Goal: Task Accomplishment & Management: Complete application form

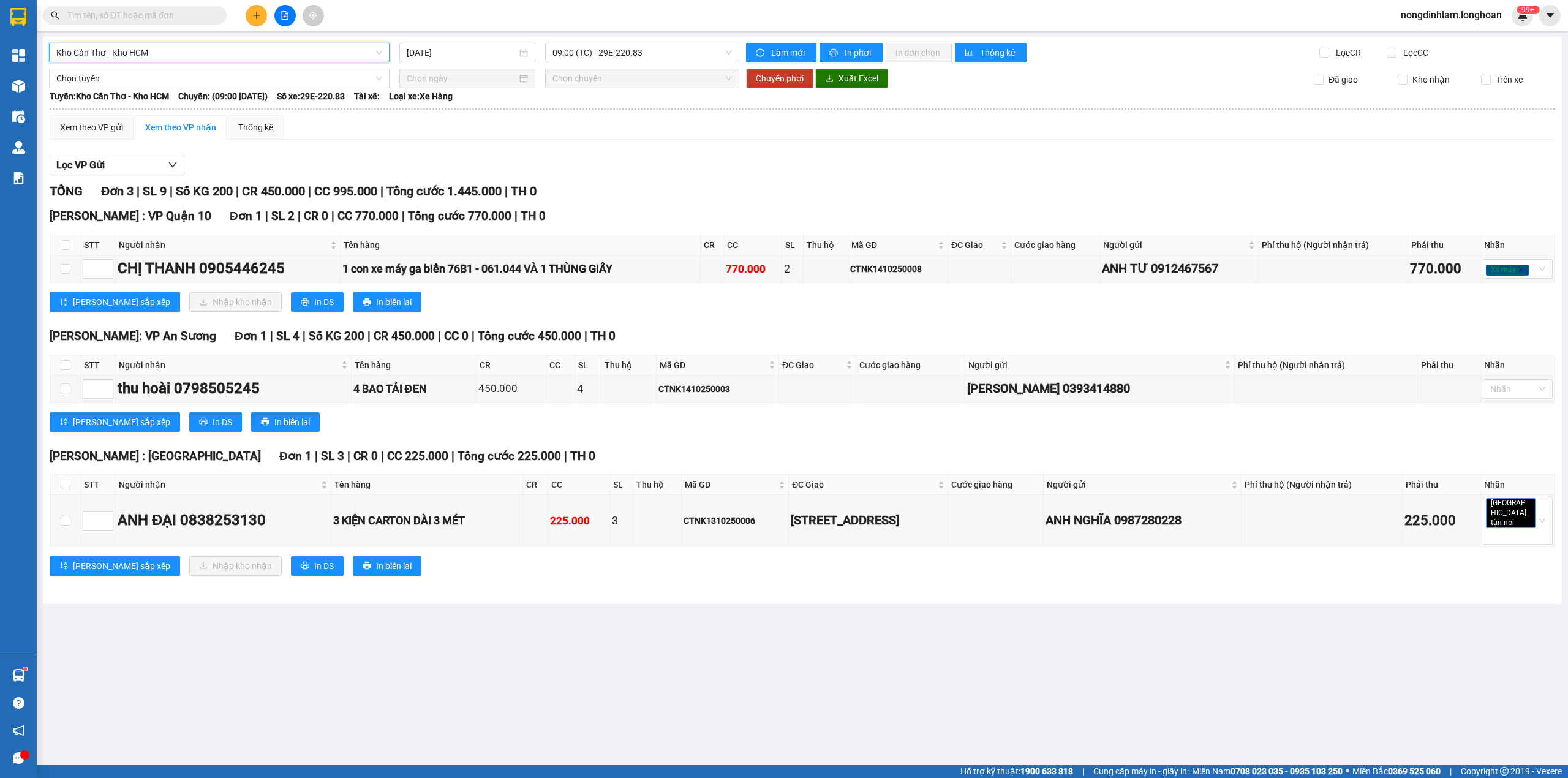
click at [152, 14] on input "text" at bounding box center [139, 15] width 145 height 14
click at [148, 11] on input "text" at bounding box center [139, 15] width 145 height 14
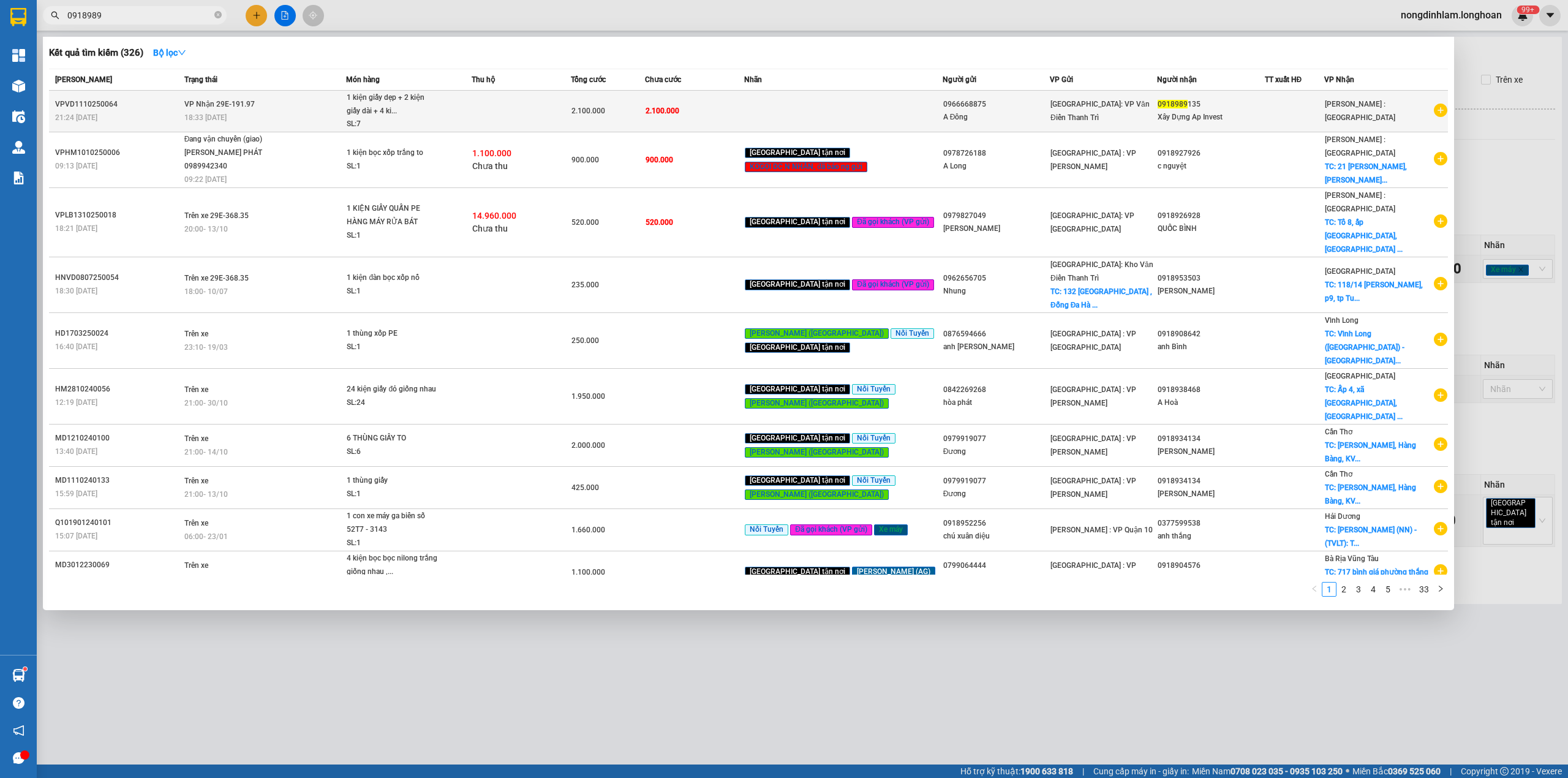
type input "0918989"
click at [411, 106] on div "1 kiện giấy dẹp + 2 kiện giấy dài + 4 ki..." at bounding box center [393, 104] width 92 height 26
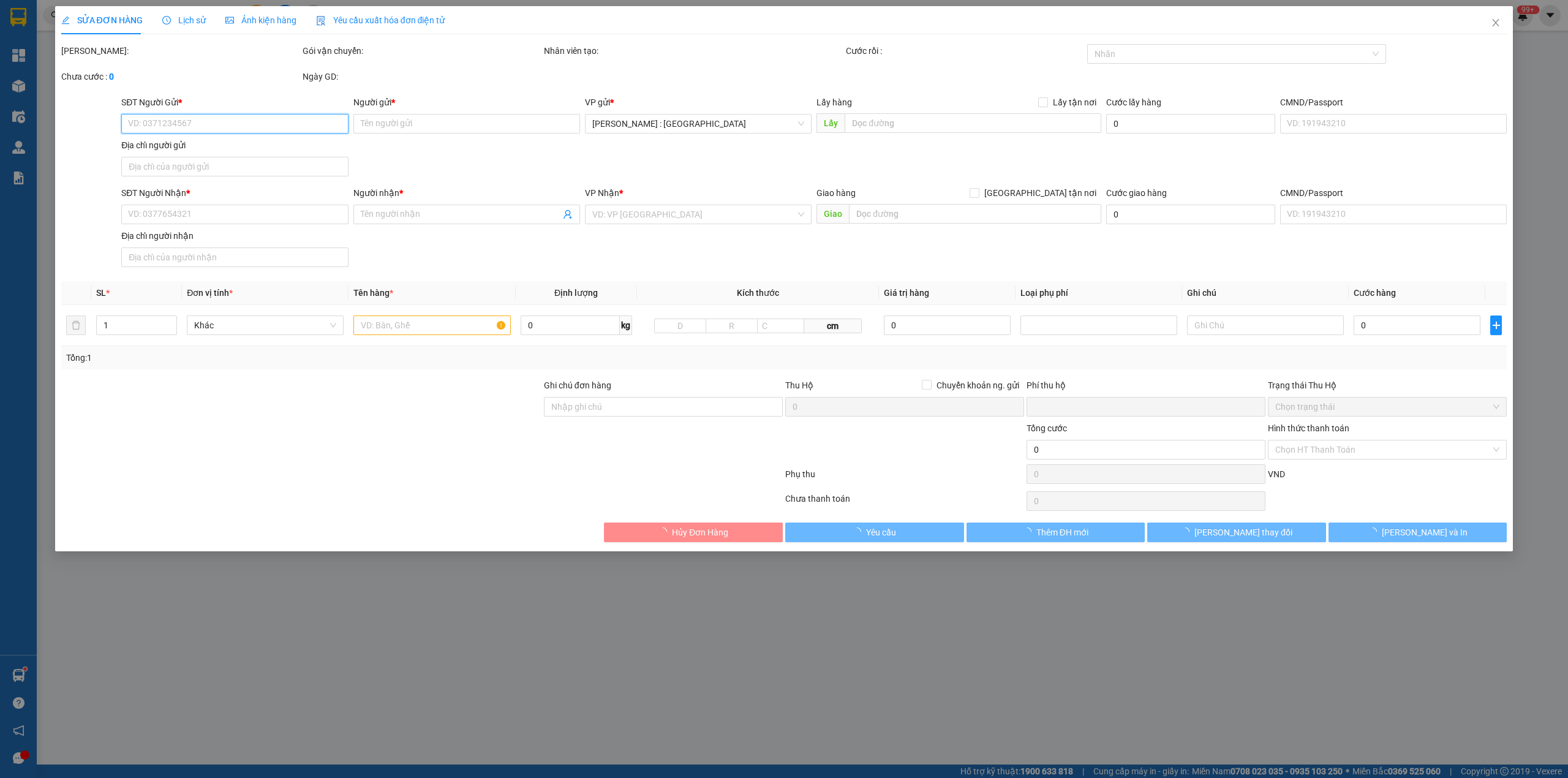
type input "0966668875"
type input "A Đông"
type input "0918989135"
type input "Xây Dựng Ap Invest"
type input "0"
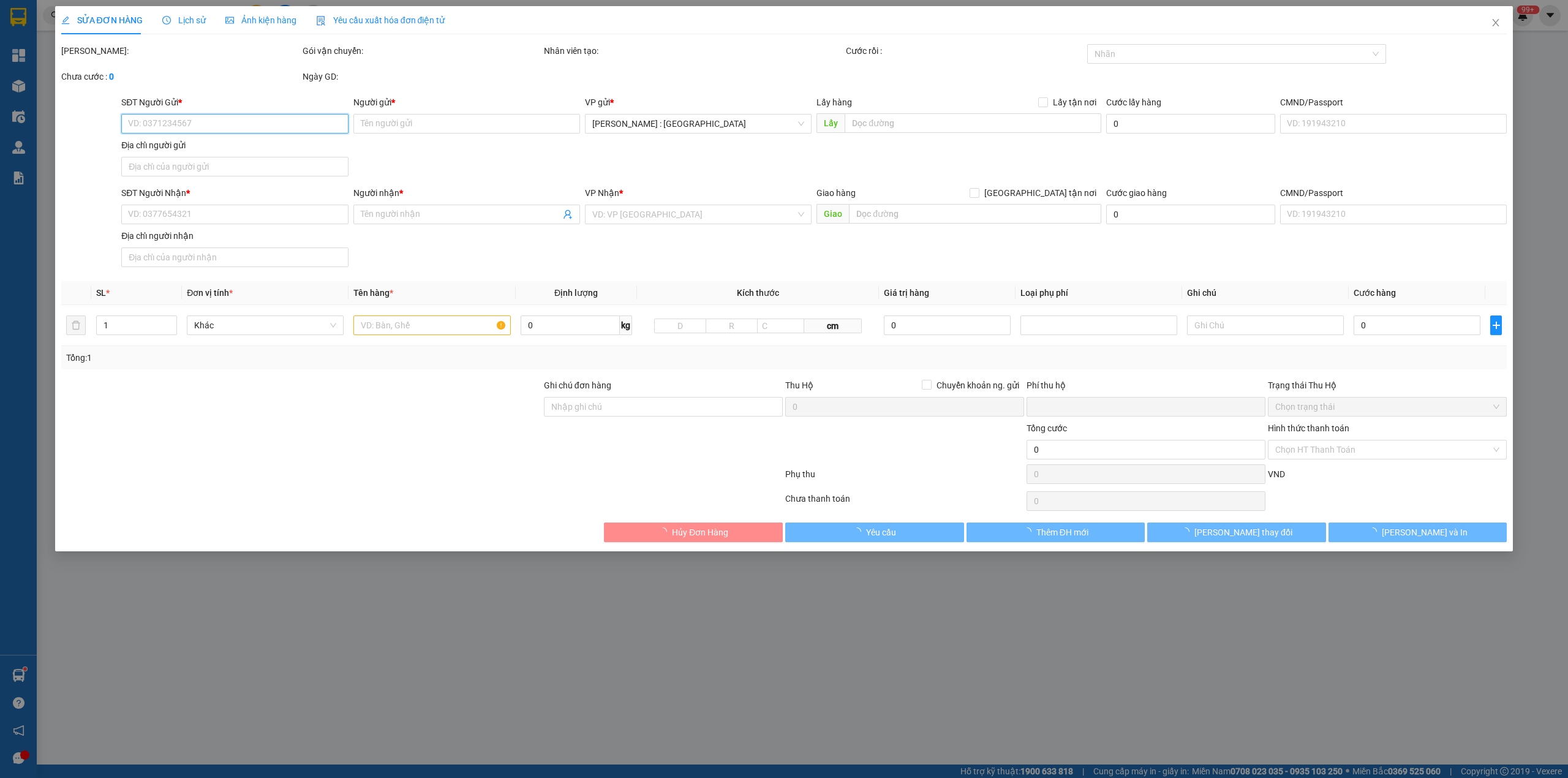
type input "2.100.000"
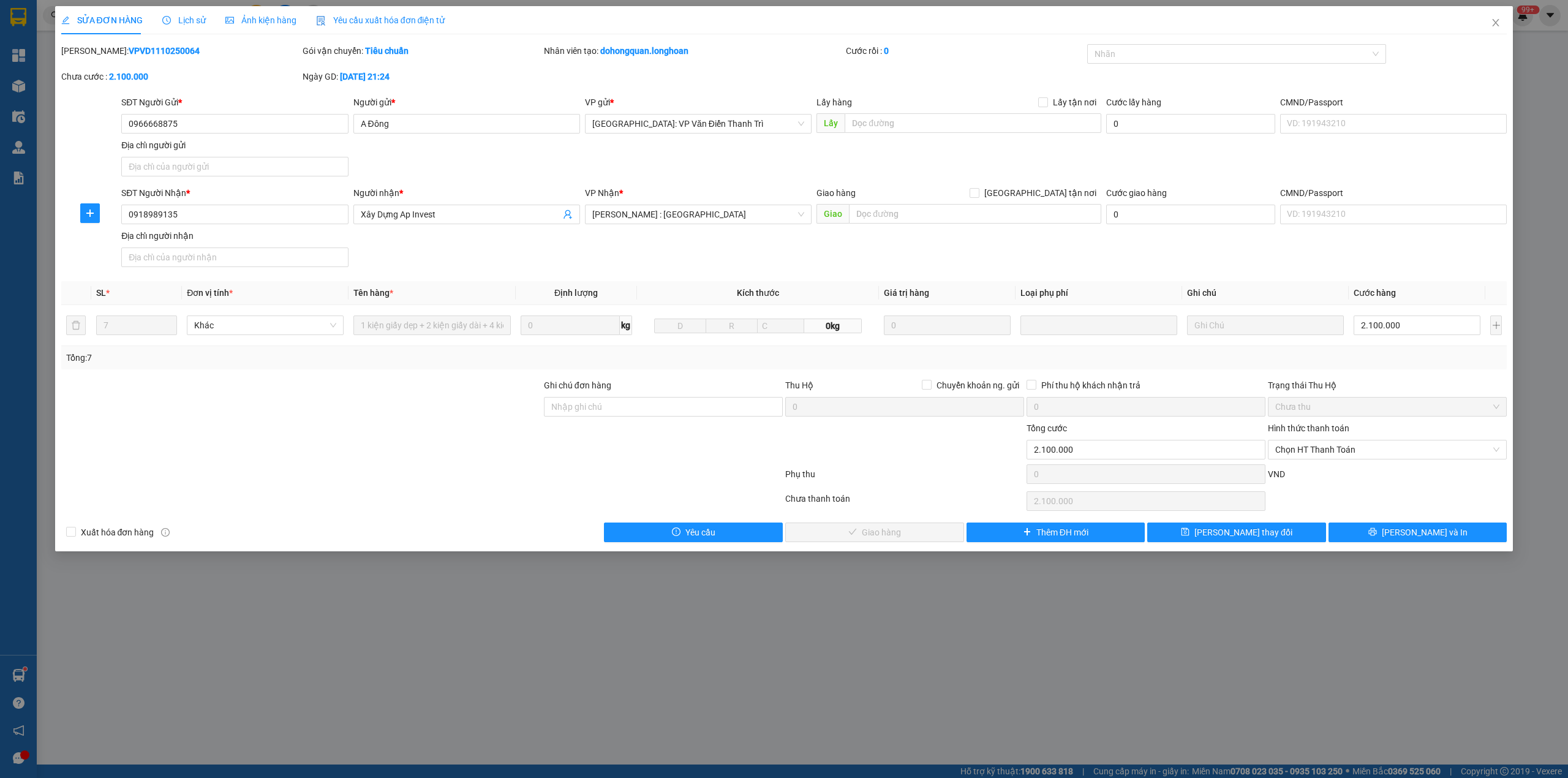
click at [179, 16] on span "Lịch sử" at bounding box center [184, 20] width 44 height 10
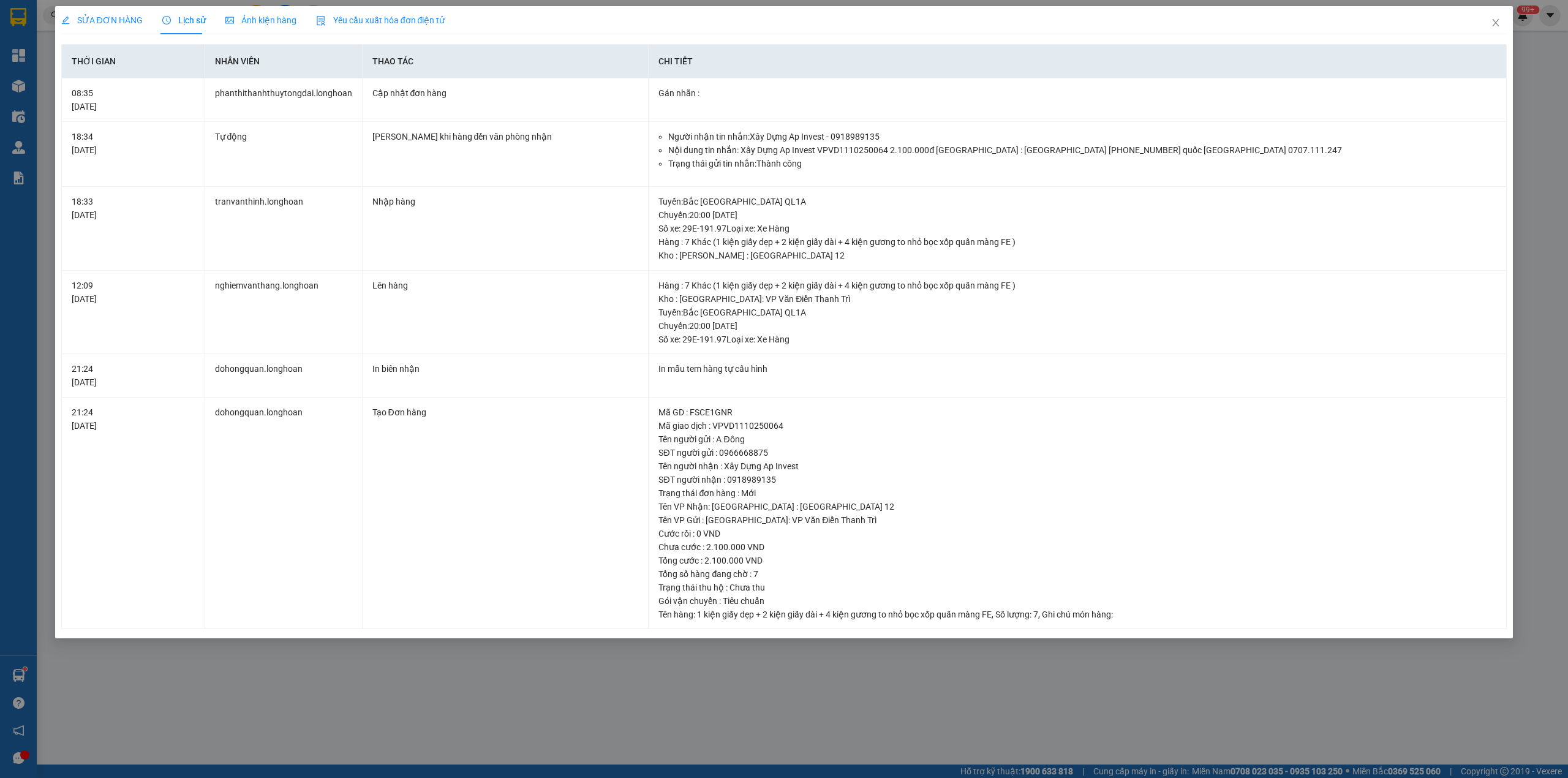
click at [106, 18] on span "SỬA ĐƠN HÀNG" at bounding box center [102, 20] width 81 height 10
